Goal: Task Accomplishment & Management: Use online tool/utility

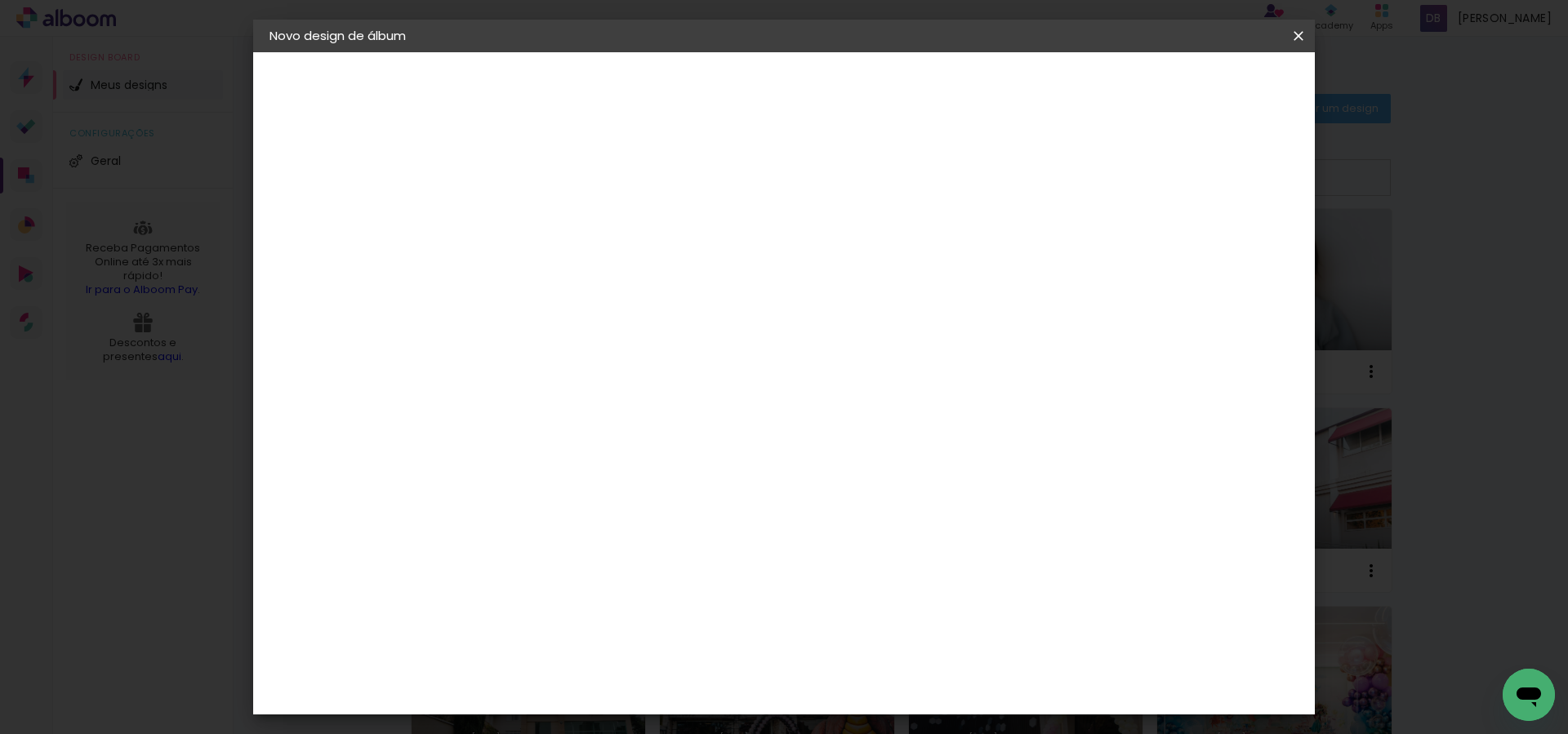
click at [0, 0] on paper-input-container "Título do álbum" at bounding box center [0, 0] width 0 height 0
click at [536, 206] on input at bounding box center [536, 219] width 0 height 25
type input "Carolina 18 anos"
type paper-input "Carolina 18 anos"
click at [0, 0] on slot "Avançar" at bounding box center [0, 0] width 0 height 0
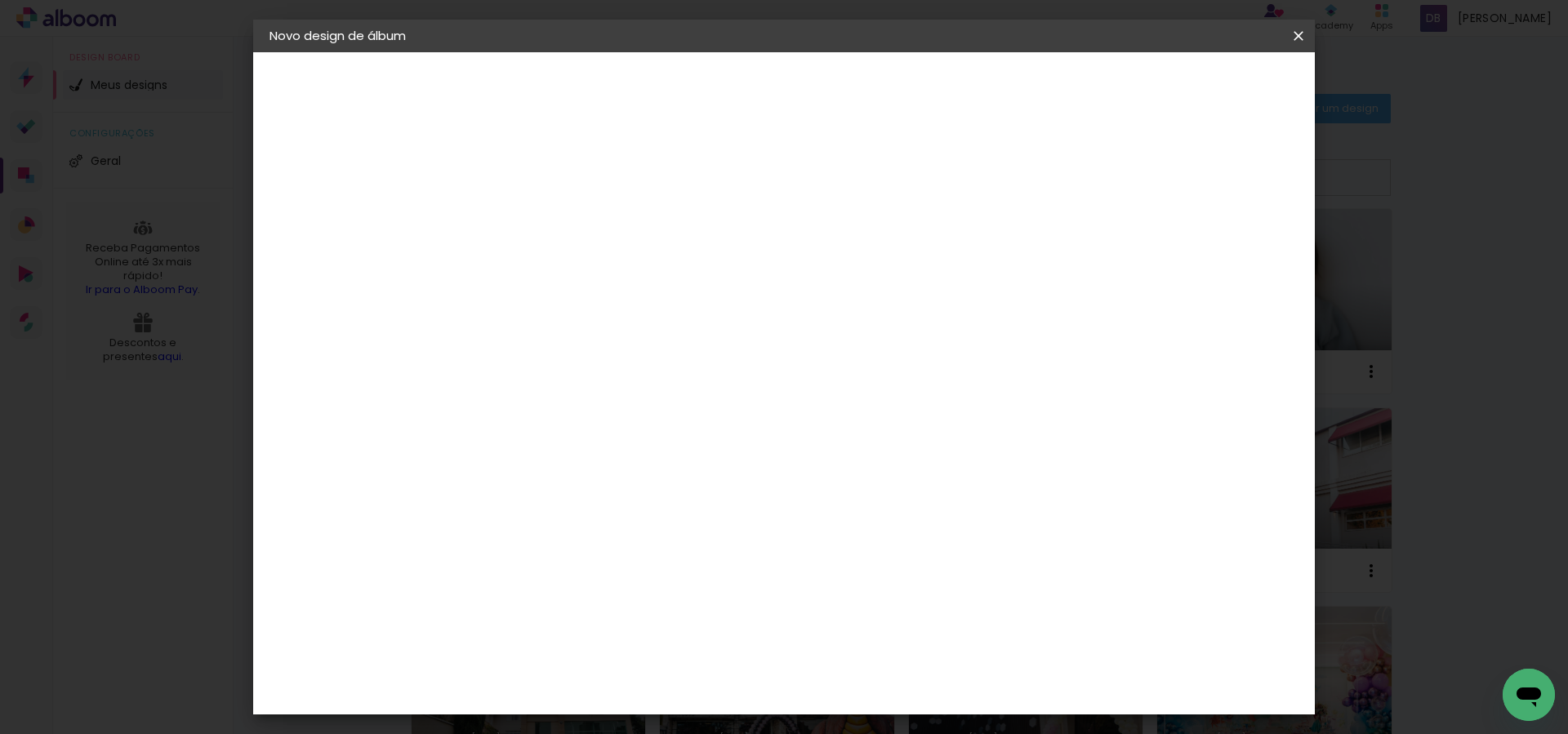
scroll to position [4032, 0]
click at [842, 75] on paper-button "Avançar" at bounding box center [802, 86] width 80 height 28
click at [600, 272] on input "text" at bounding box center [568, 284] width 64 height 25
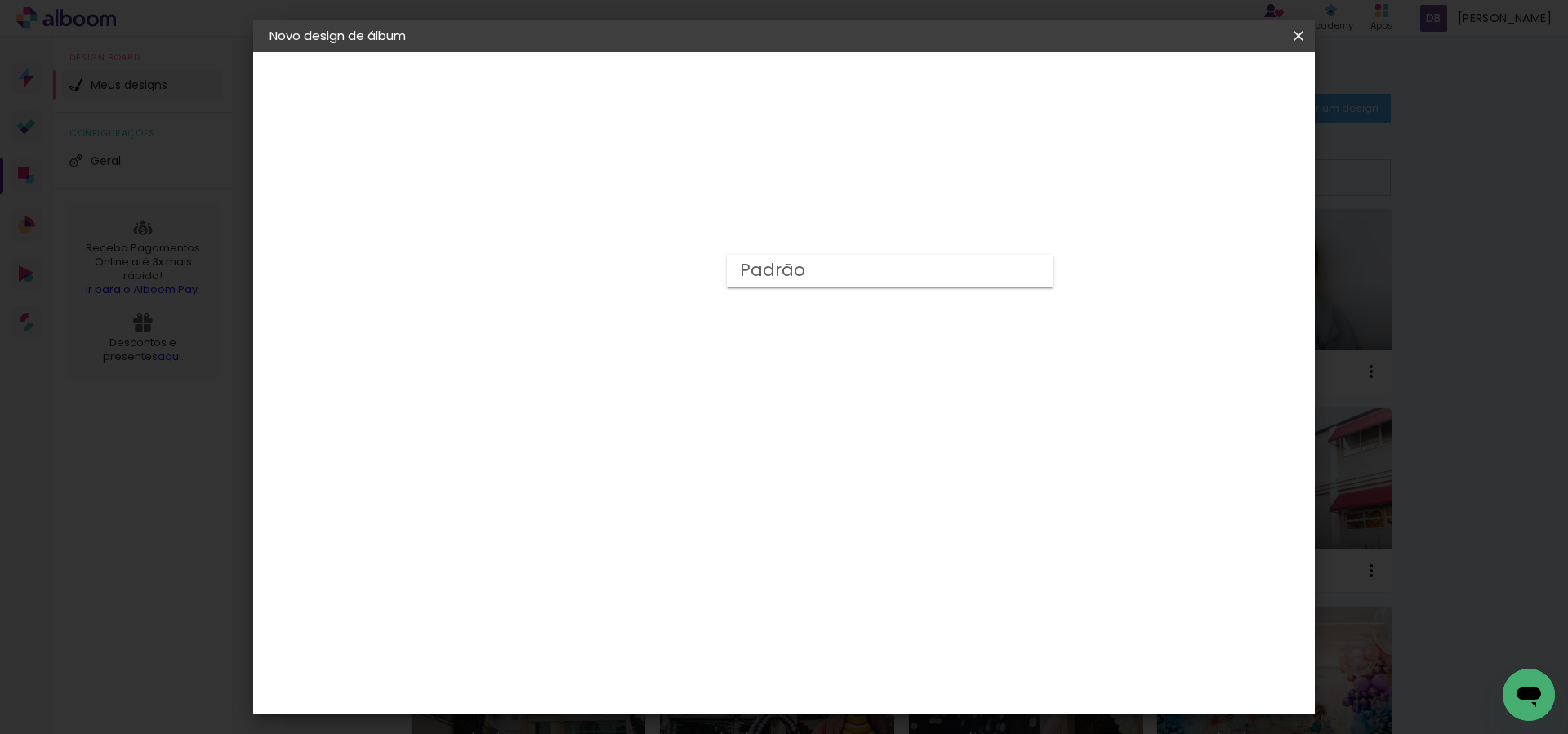
click at [826, 263] on paper-item "Padrão" at bounding box center [890, 271] width 327 height 33
type input "Padrão"
click at [647, 487] on span "25 × 25" at bounding box center [609, 508] width 76 height 44
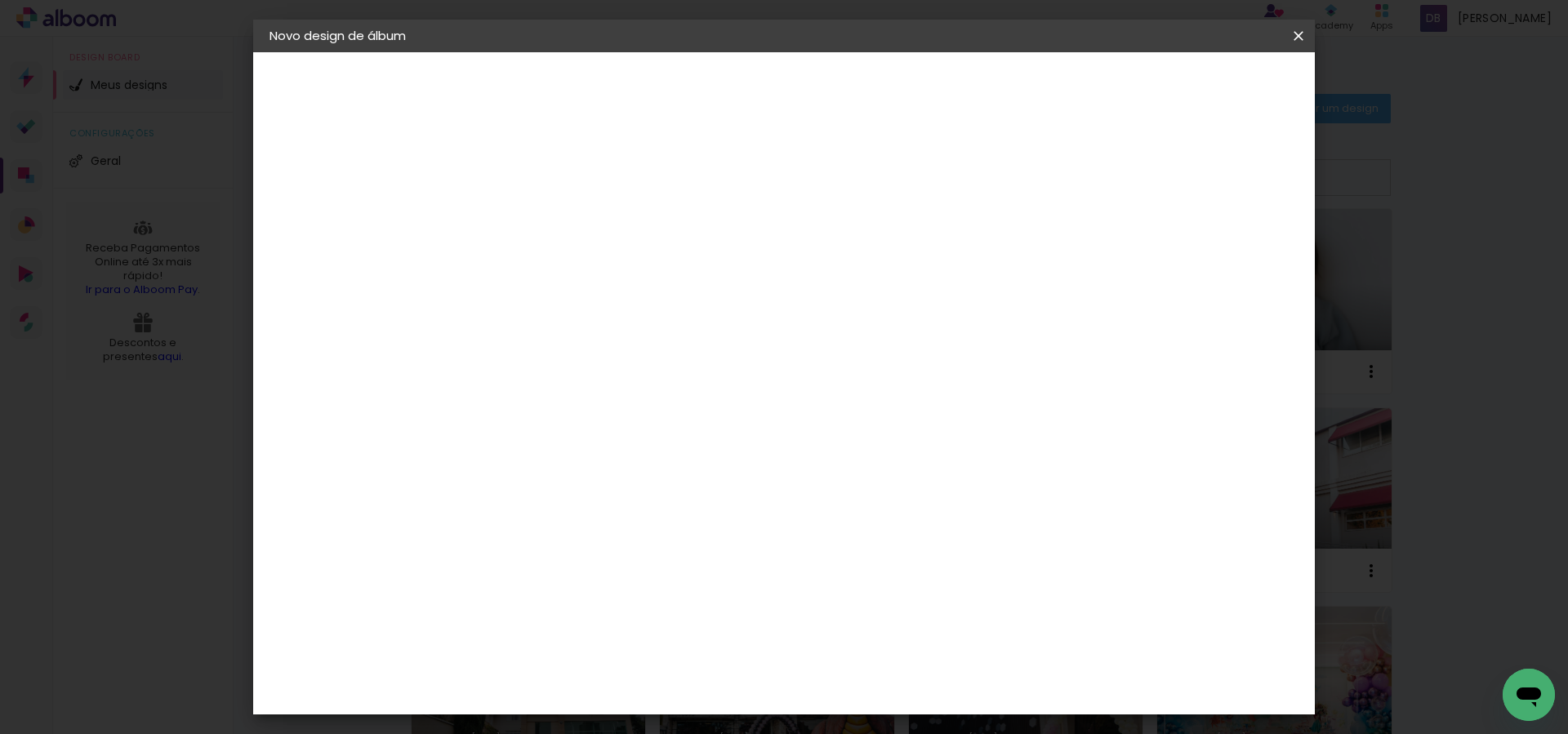
click at [802, 78] on paper-button "Avançar" at bounding box center [762, 86] width 80 height 28
click at [1209, 86] on span "Iniciar design" at bounding box center [1171, 86] width 75 height 12
